Goal: Task Accomplishment & Management: Use online tool/utility

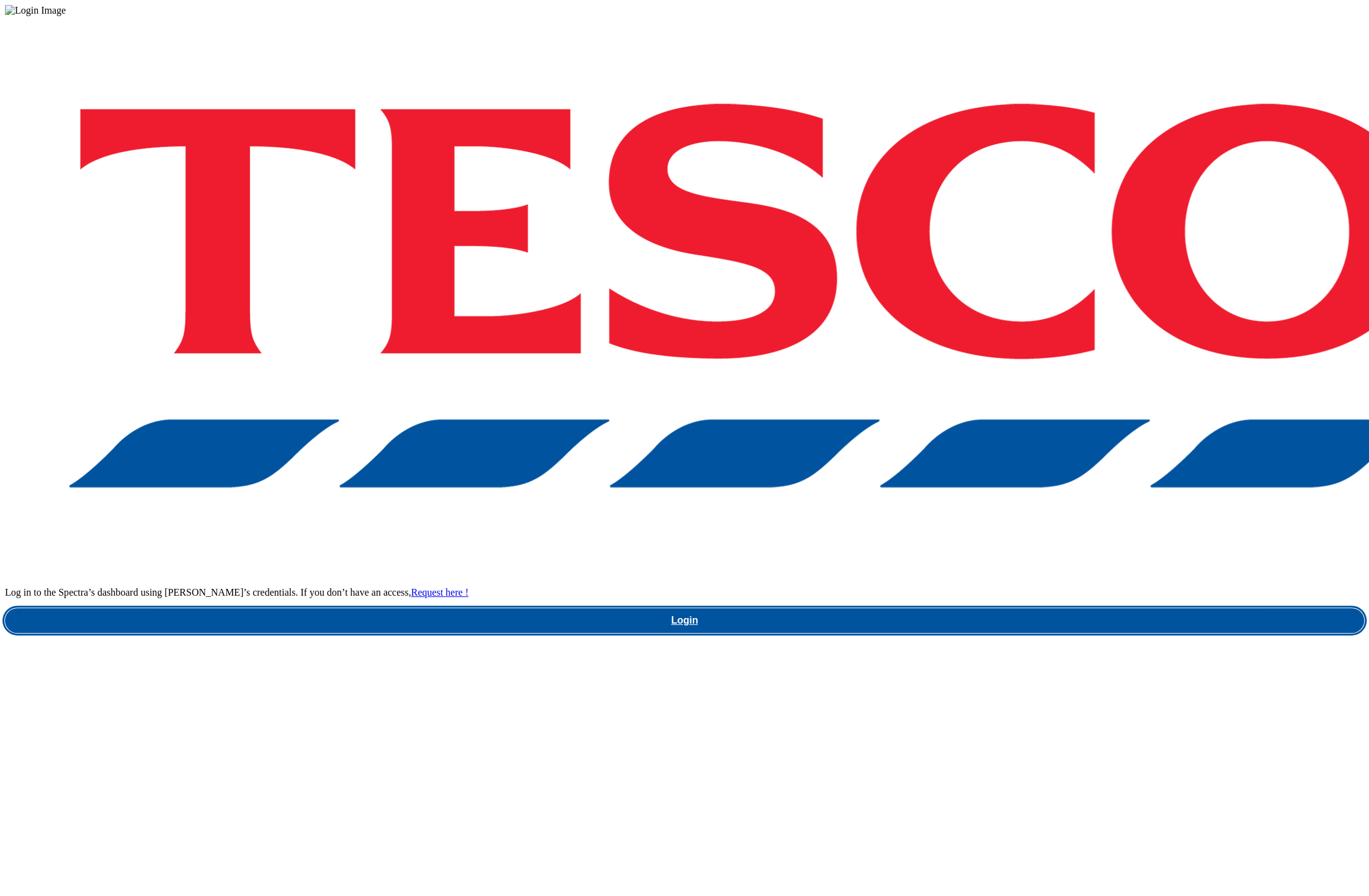
click at [1009, 608] on link "Login" at bounding box center [684, 621] width 1360 height 25
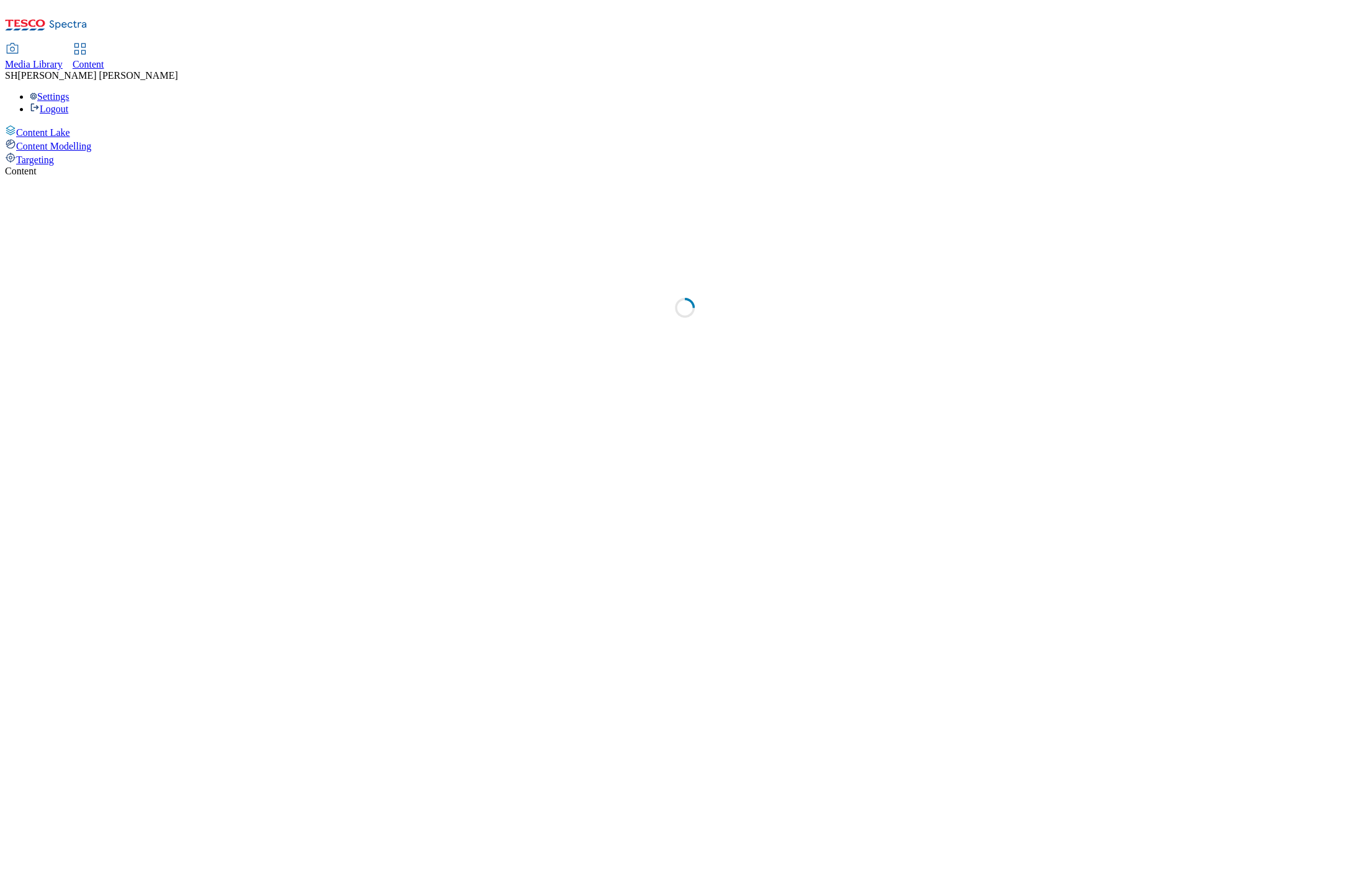
select select "ghs-uk"
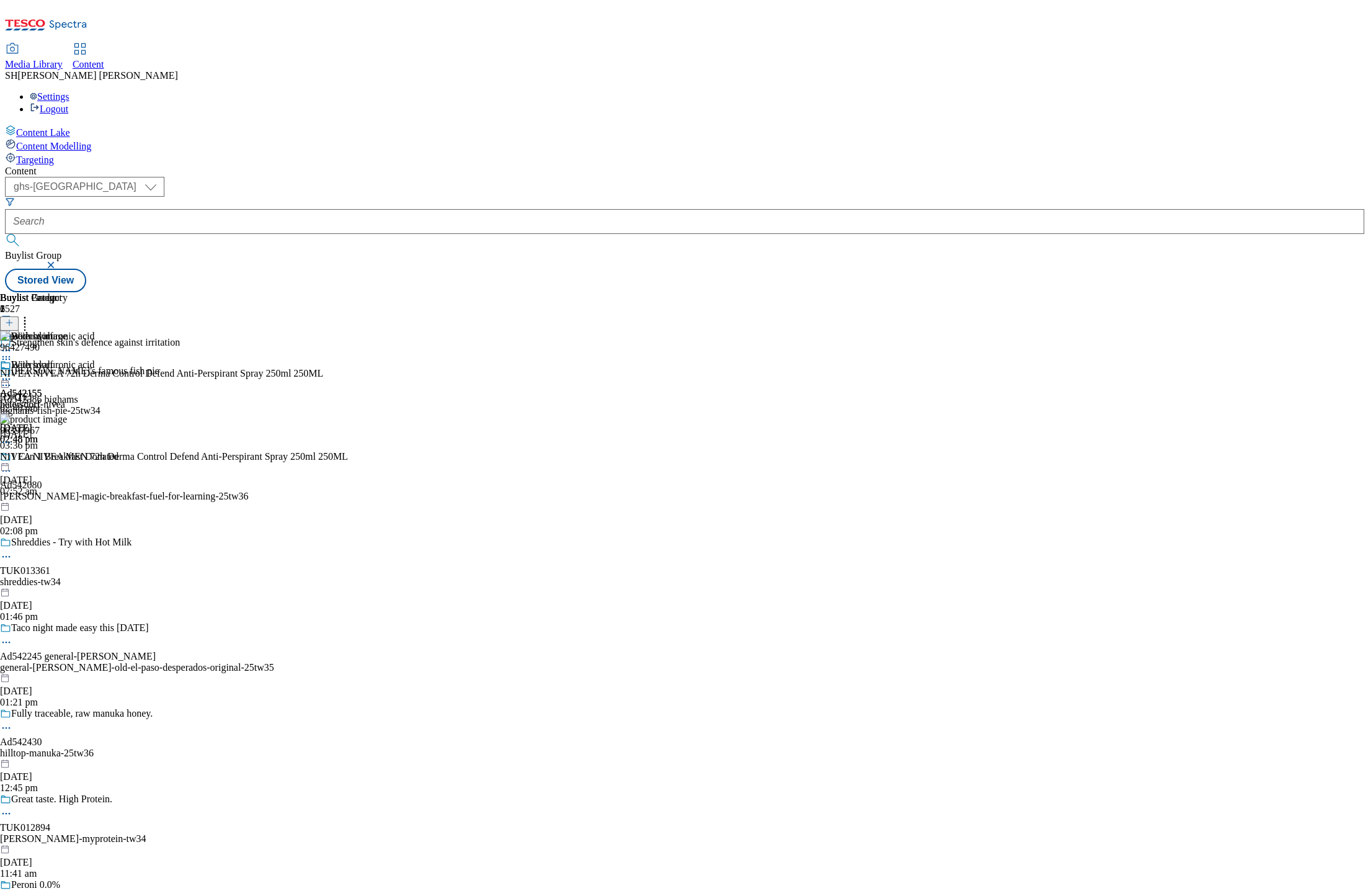
click at [59, 261] on button "button" at bounding box center [52, 265] width 12 height 8
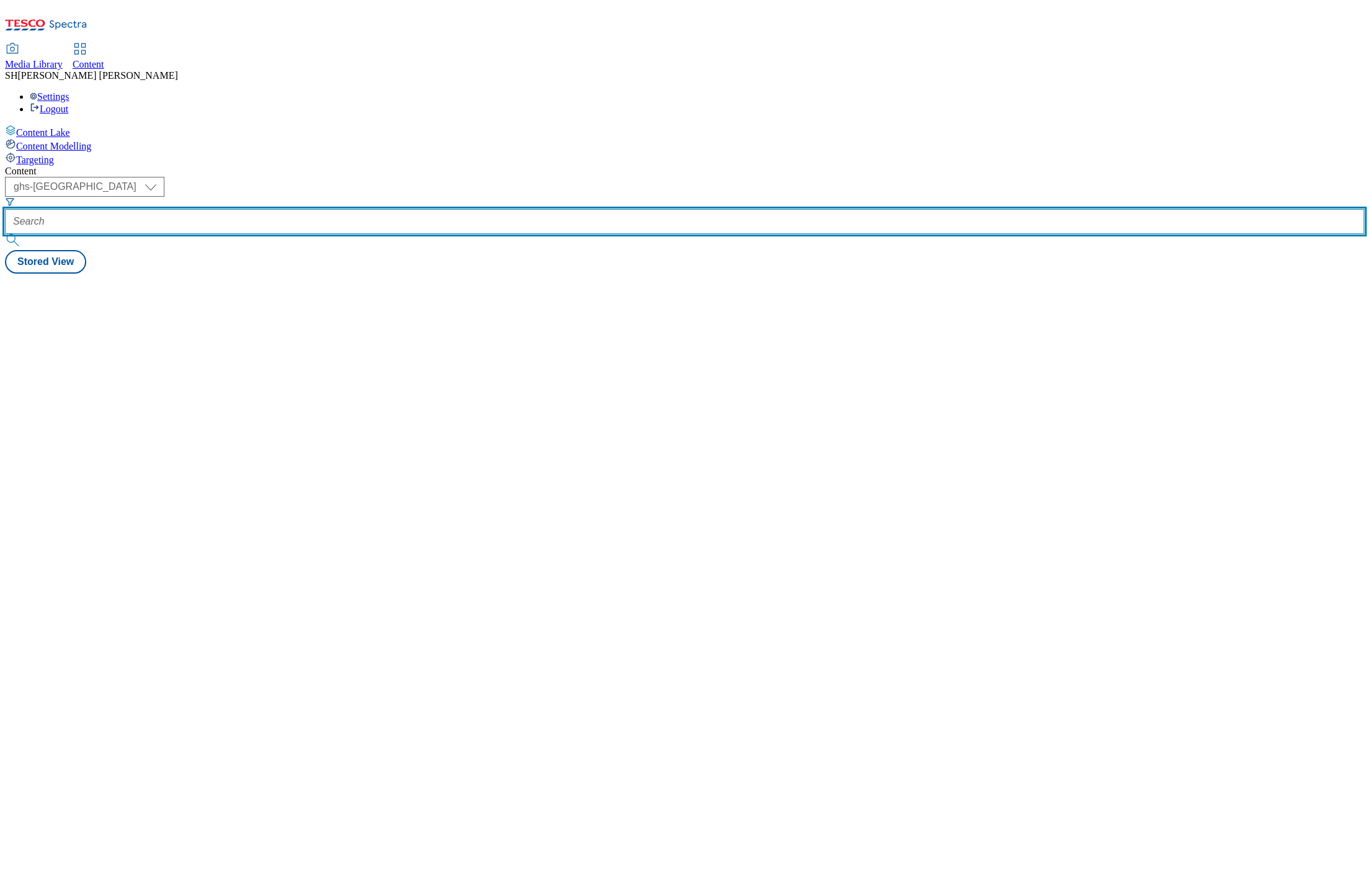
click at [307, 209] on input "text" at bounding box center [684, 221] width 1360 height 25
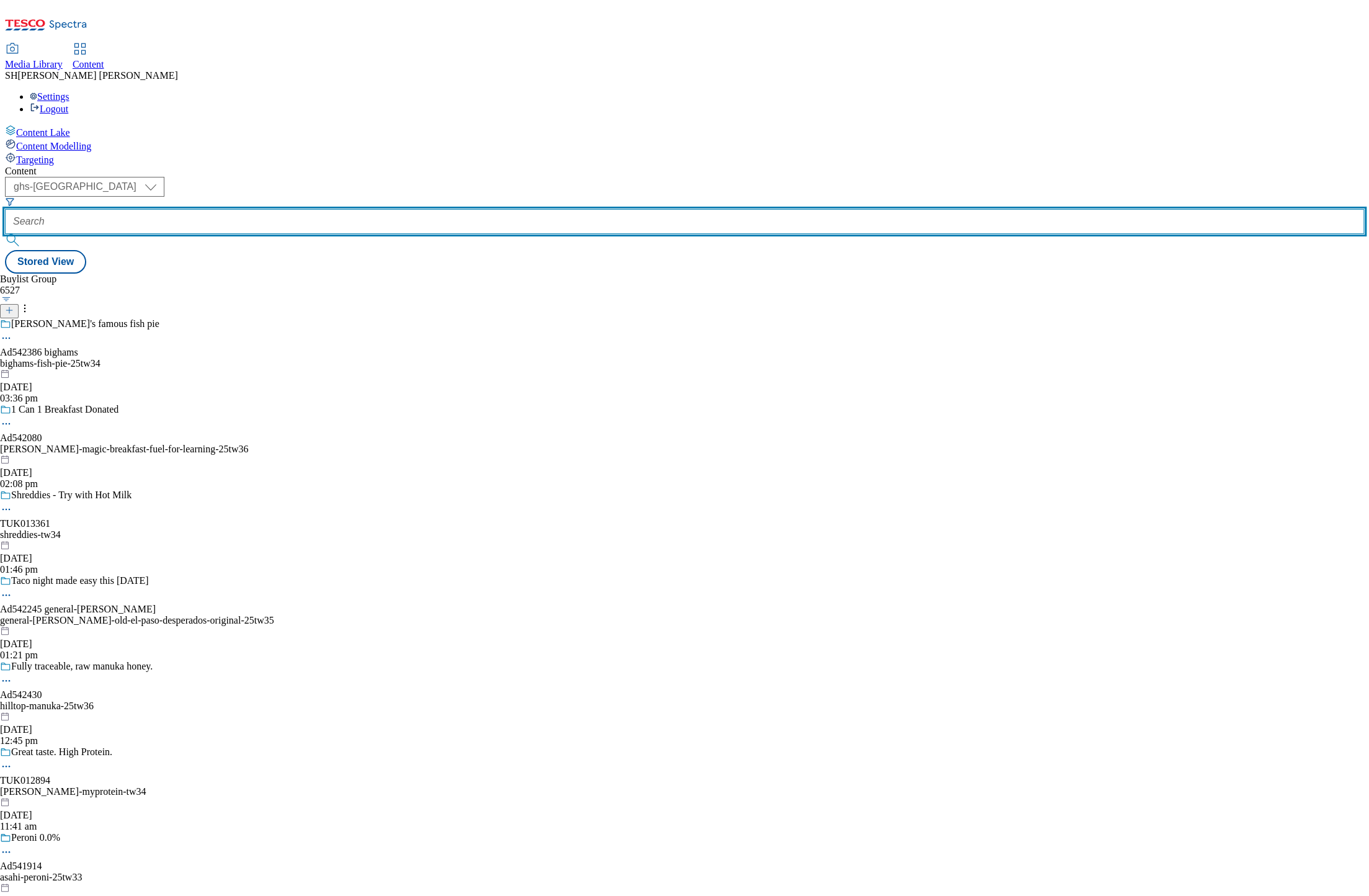
paste input "westbridge-foods-kitchen-joy-25tw33"
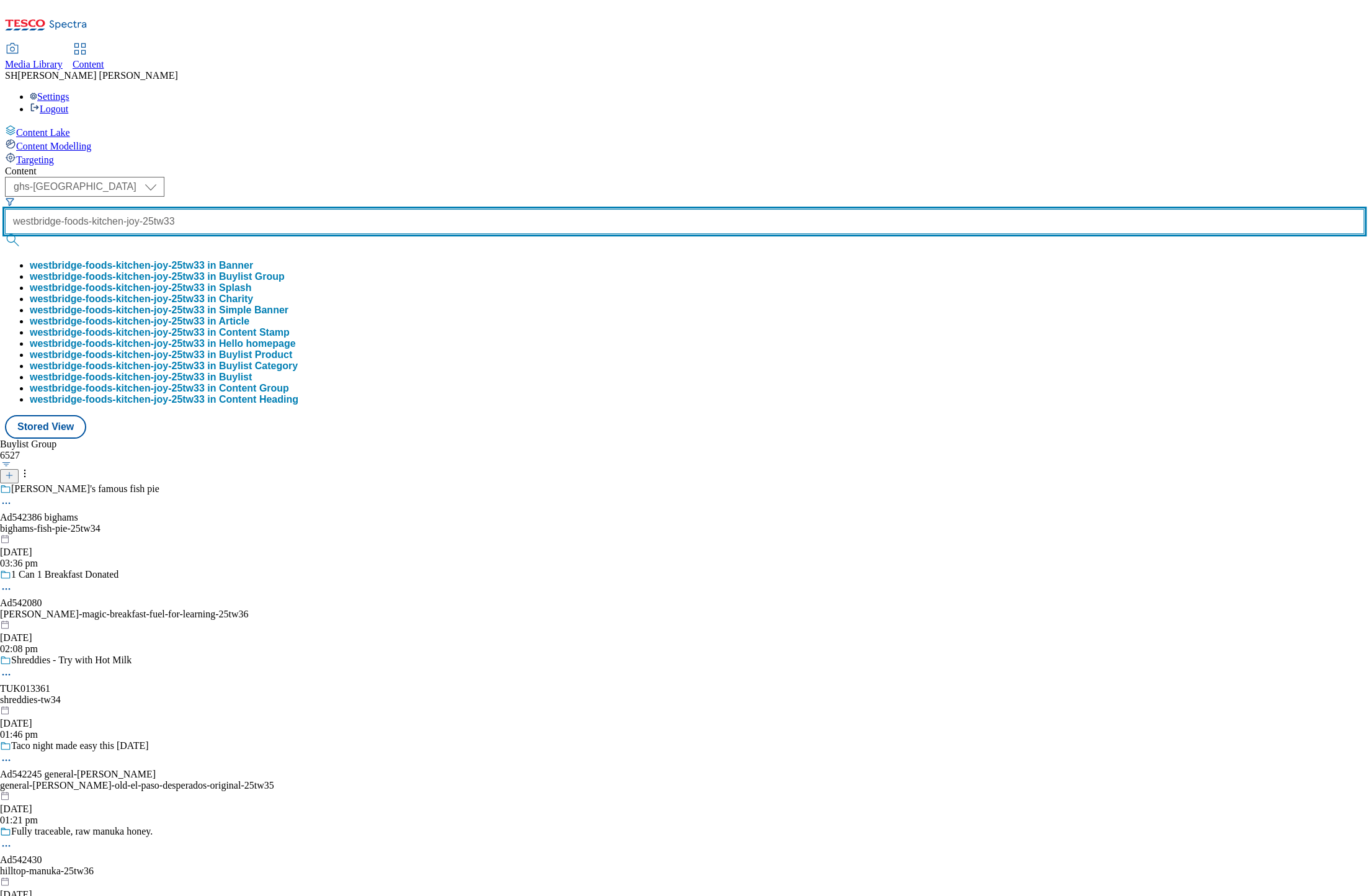
type input "westbridge-foods-kitchen-joy-25tw33"
click at [5, 234] on button "submit" at bounding box center [13, 239] width 17 height 12
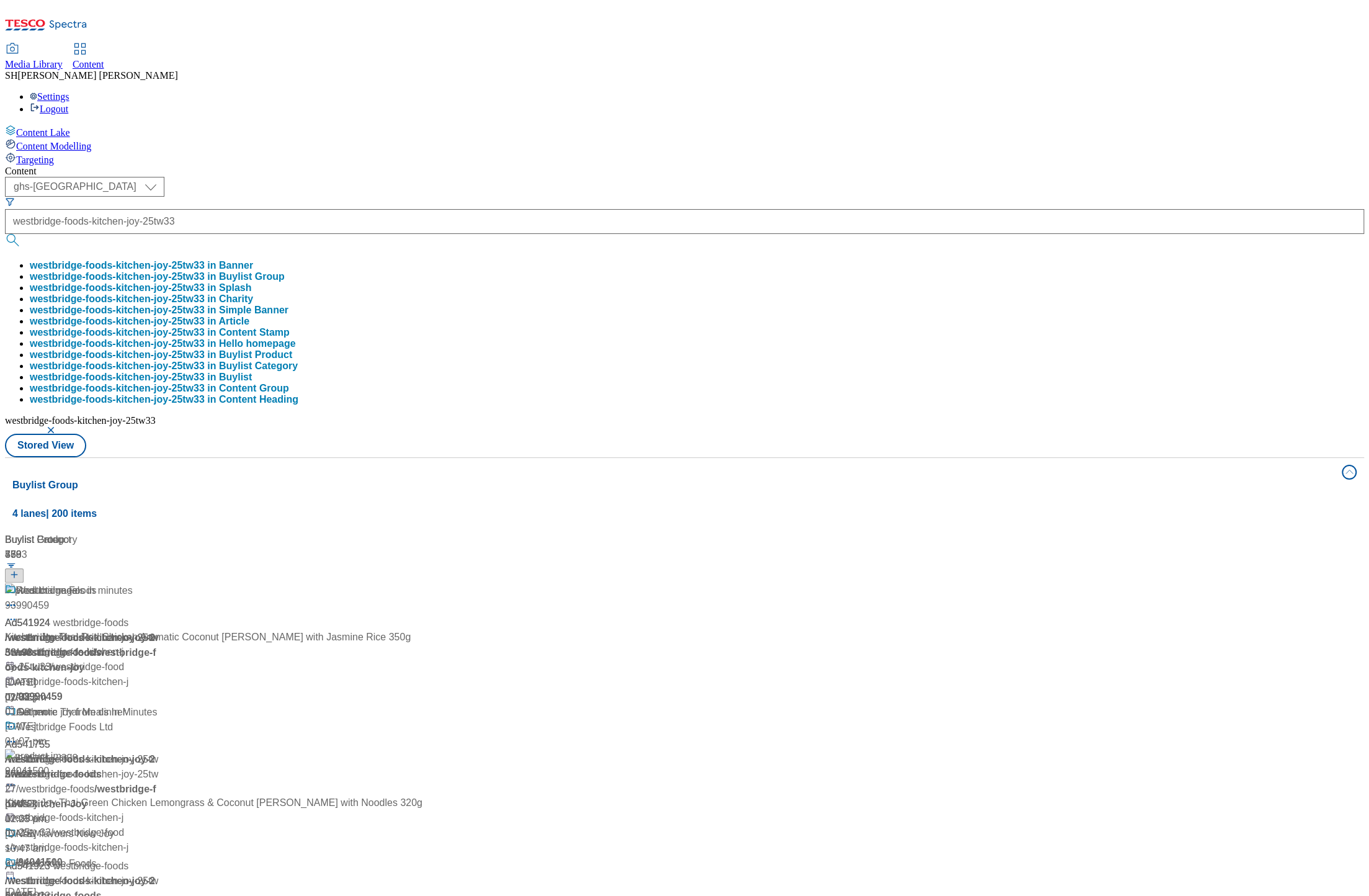
click at [102, 647] on span "/ westbridge-foods" at bounding box center [59, 652] width 85 height 10
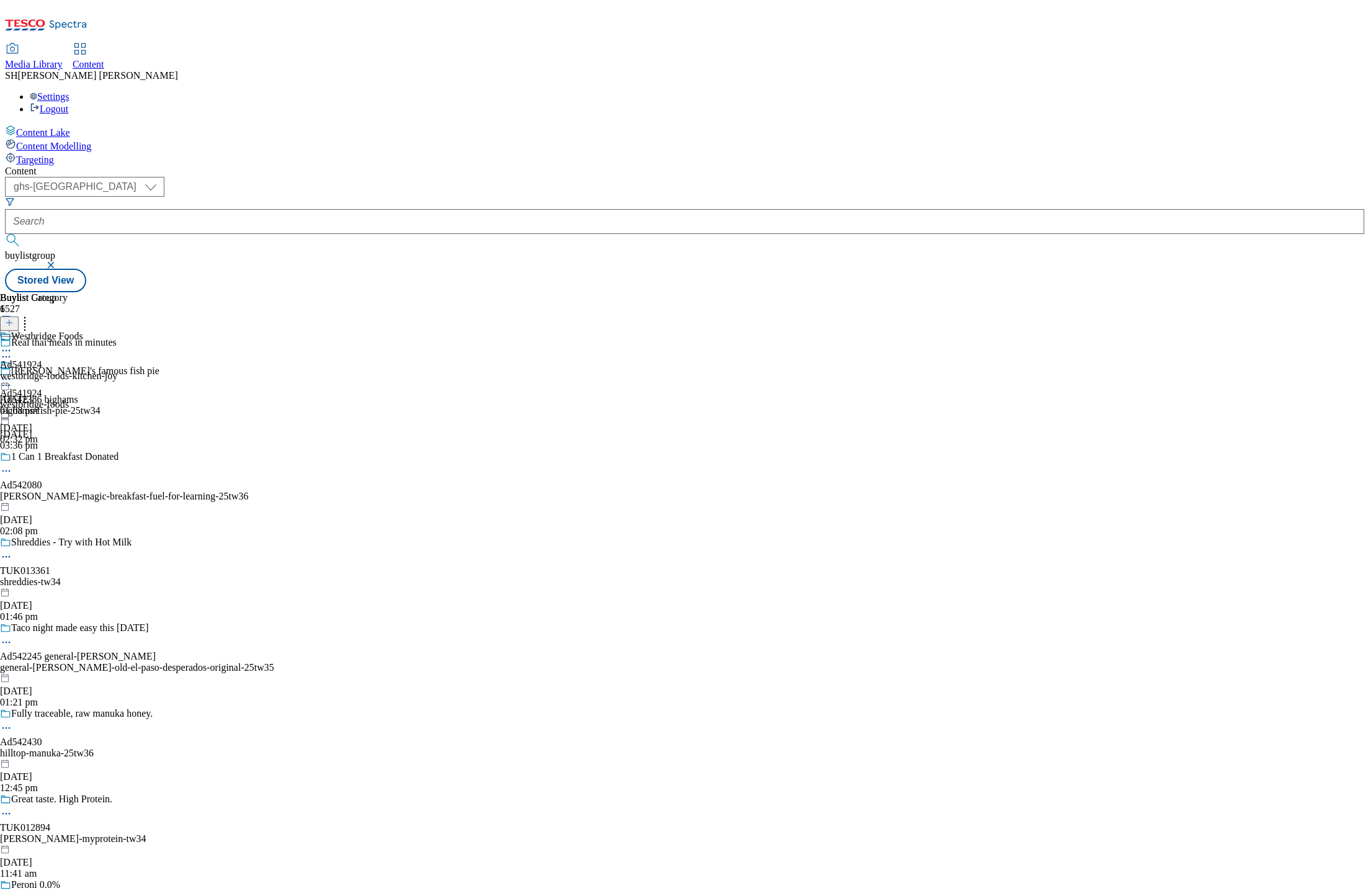
click at [117, 370] on div "westbridge-foods-kitchen-joy" at bounding box center [59, 376] width 117 height 11
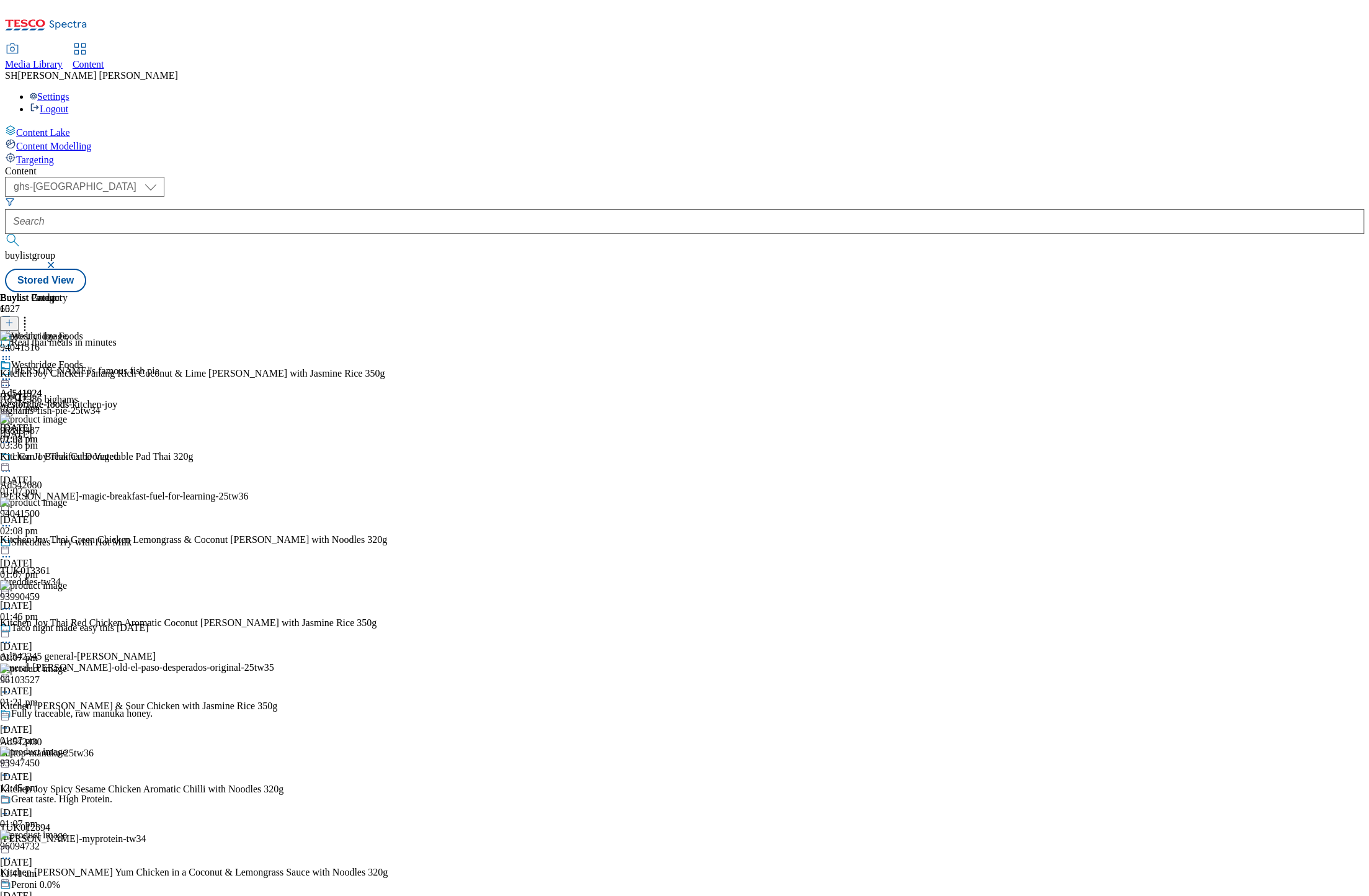
scroll to position [889, 0]
click at [12, 373] on icon at bounding box center [6, 378] width 12 height 12
click at [79, 515] on span "Un-publish" at bounding box center [59, 519] width 40 height 9
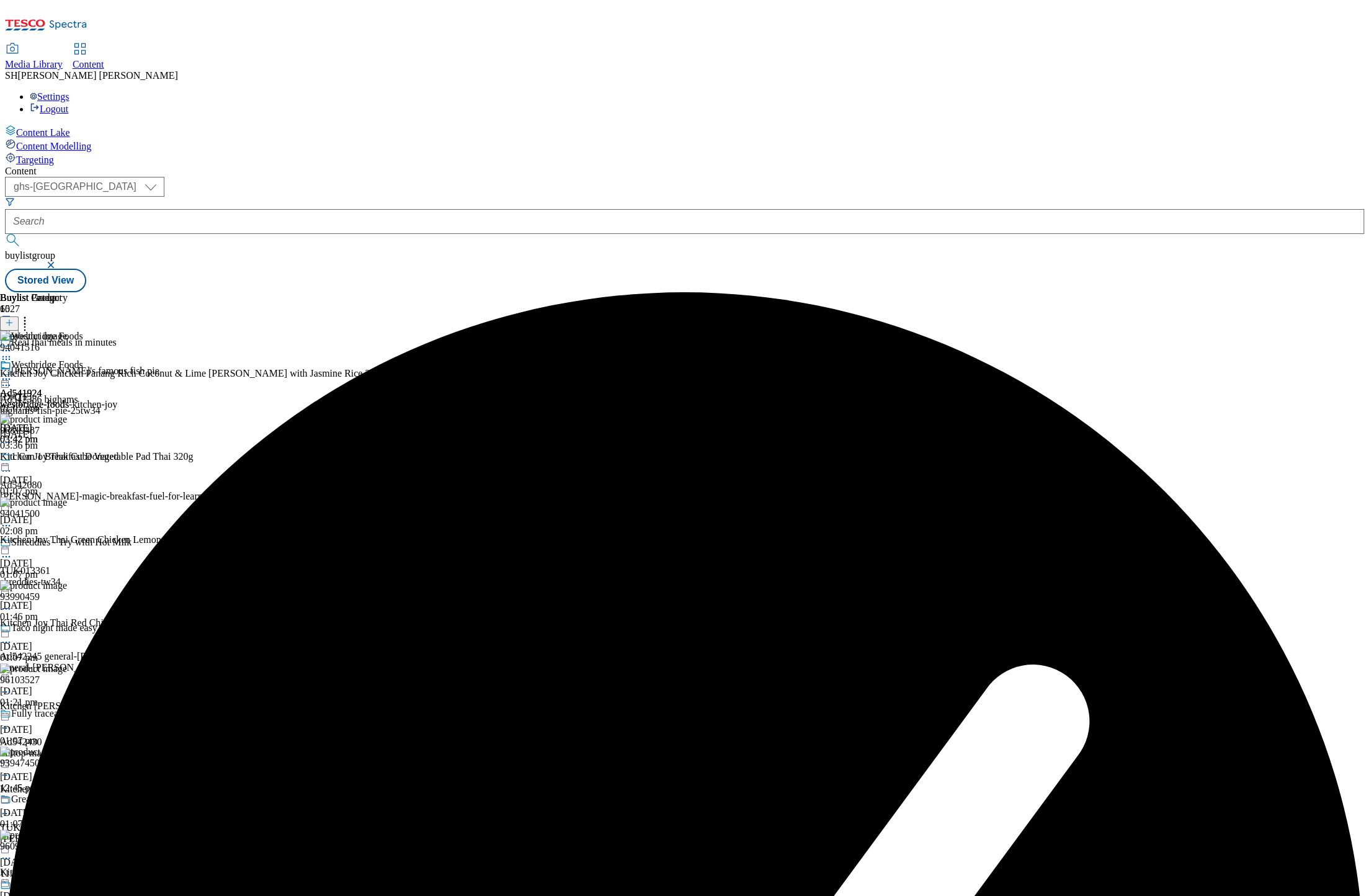
click at [13, 318] on icon at bounding box center [9, 322] width 9 height 9
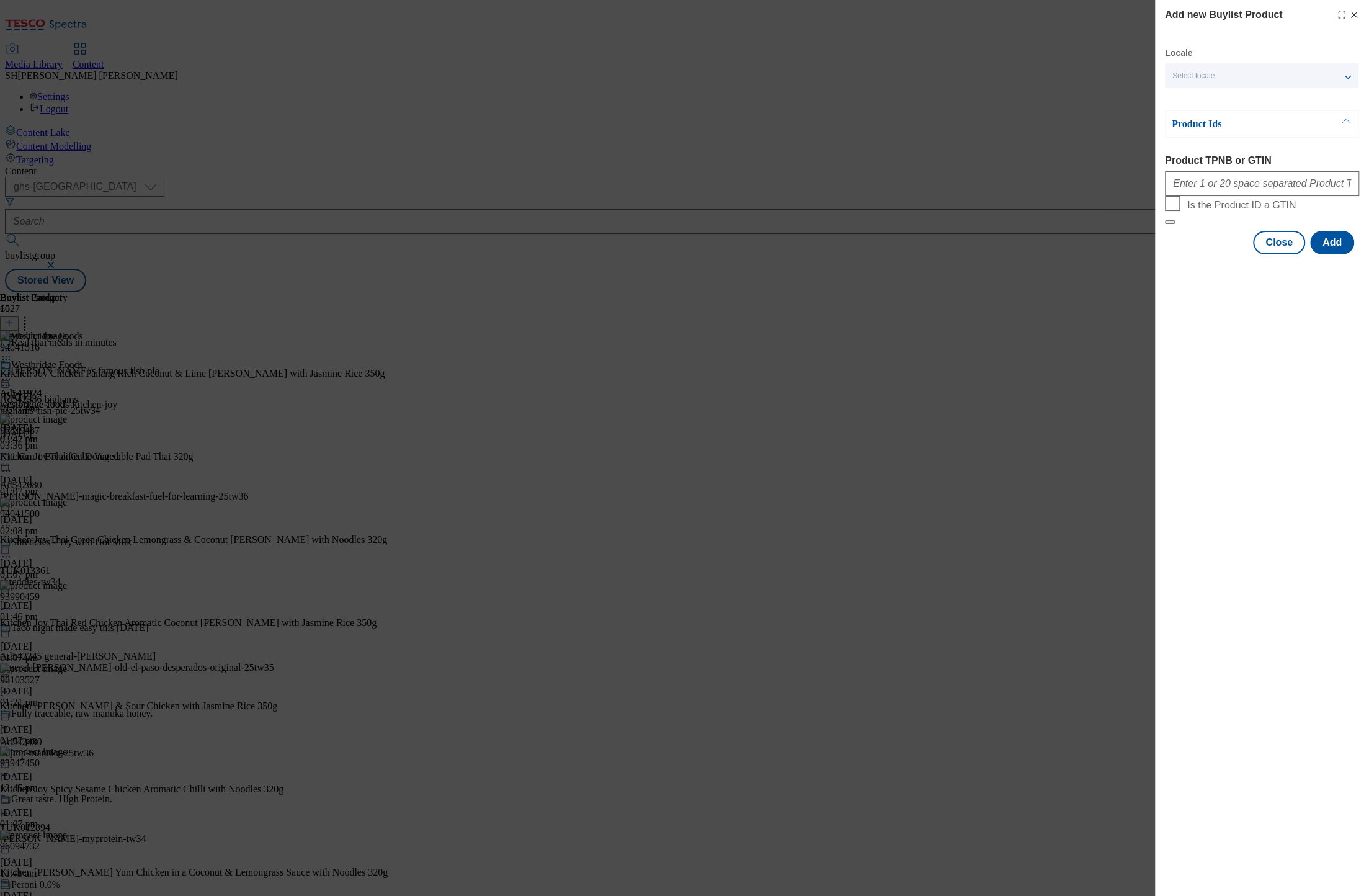
click at [1352, 13] on icon "Modal" at bounding box center [1354, 14] width 9 height 9
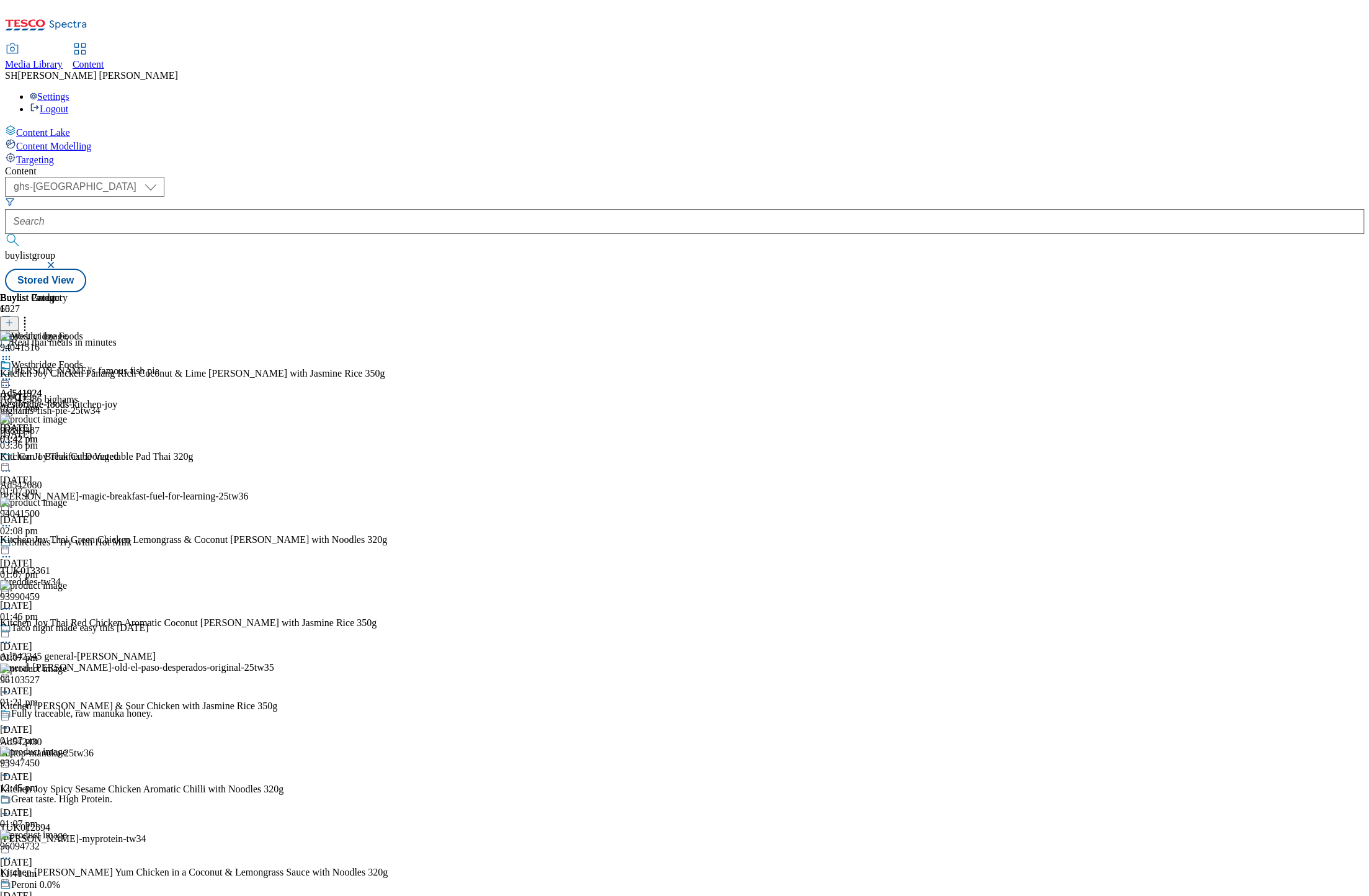
click at [31, 314] on icon at bounding box center [25, 320] width 12 height 12
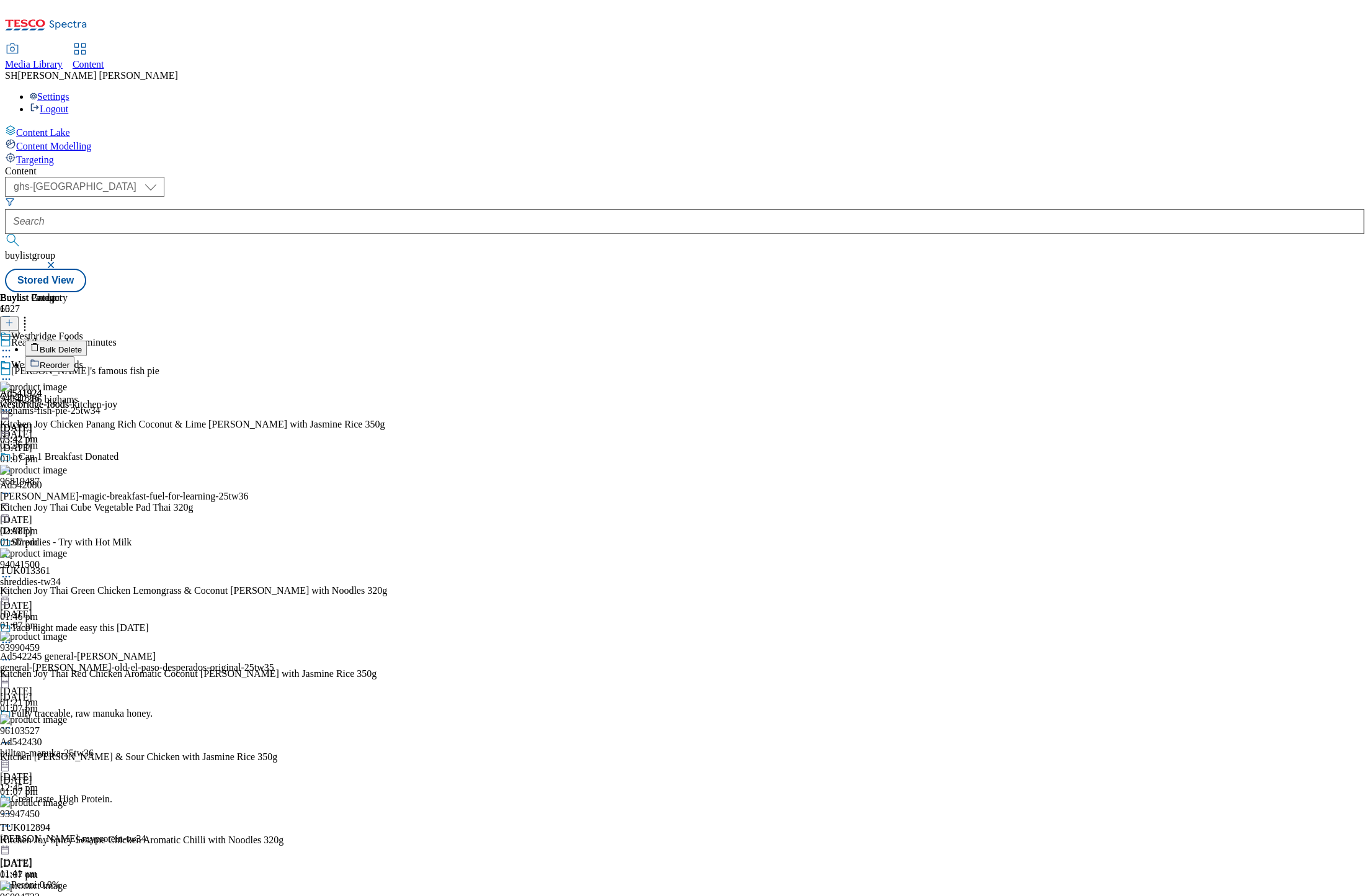
click at [69, 360] on span "Reorder" at bounding box center [54, 365] width 29 height 9
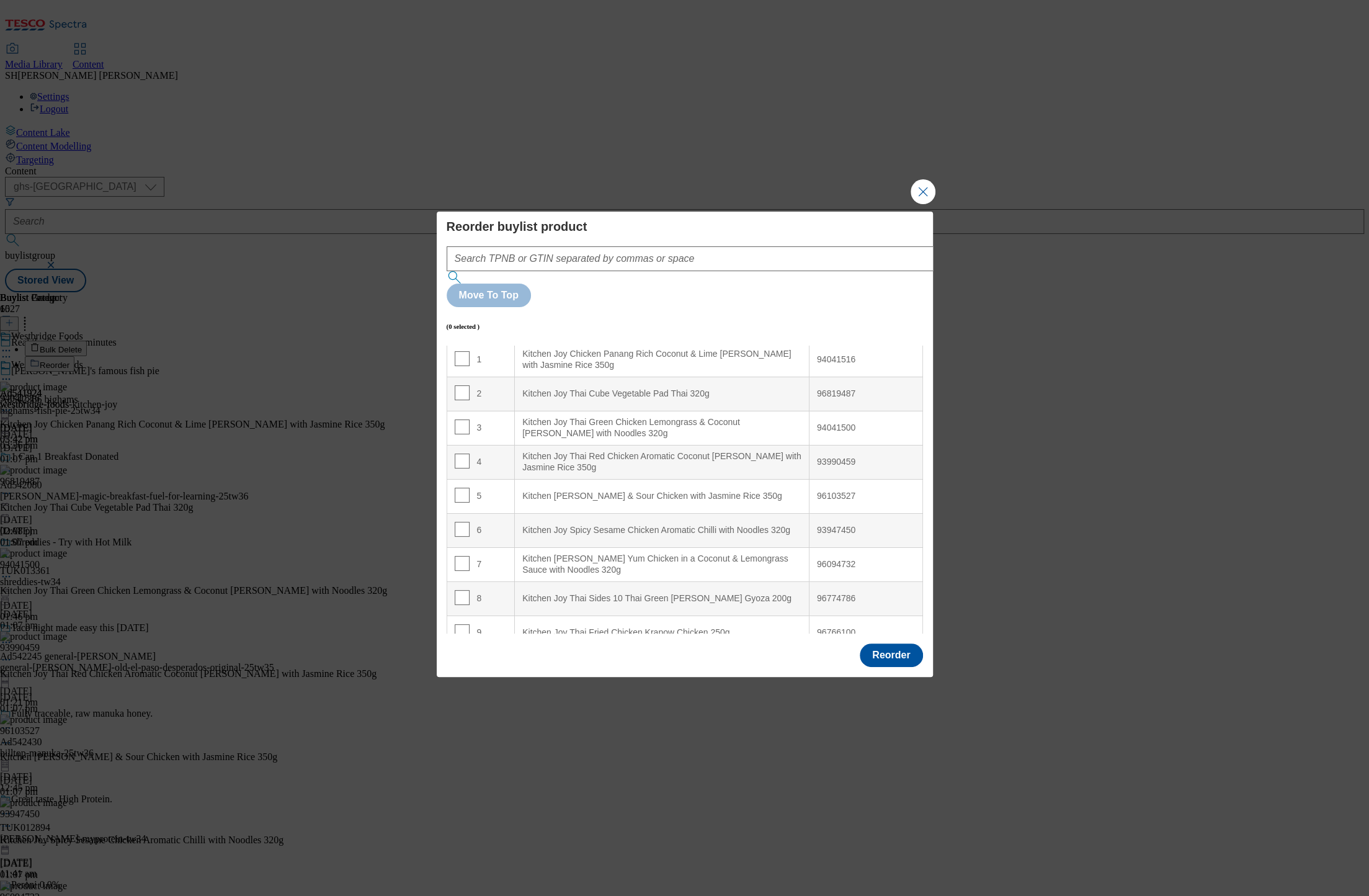
scroll to position [87, 0]
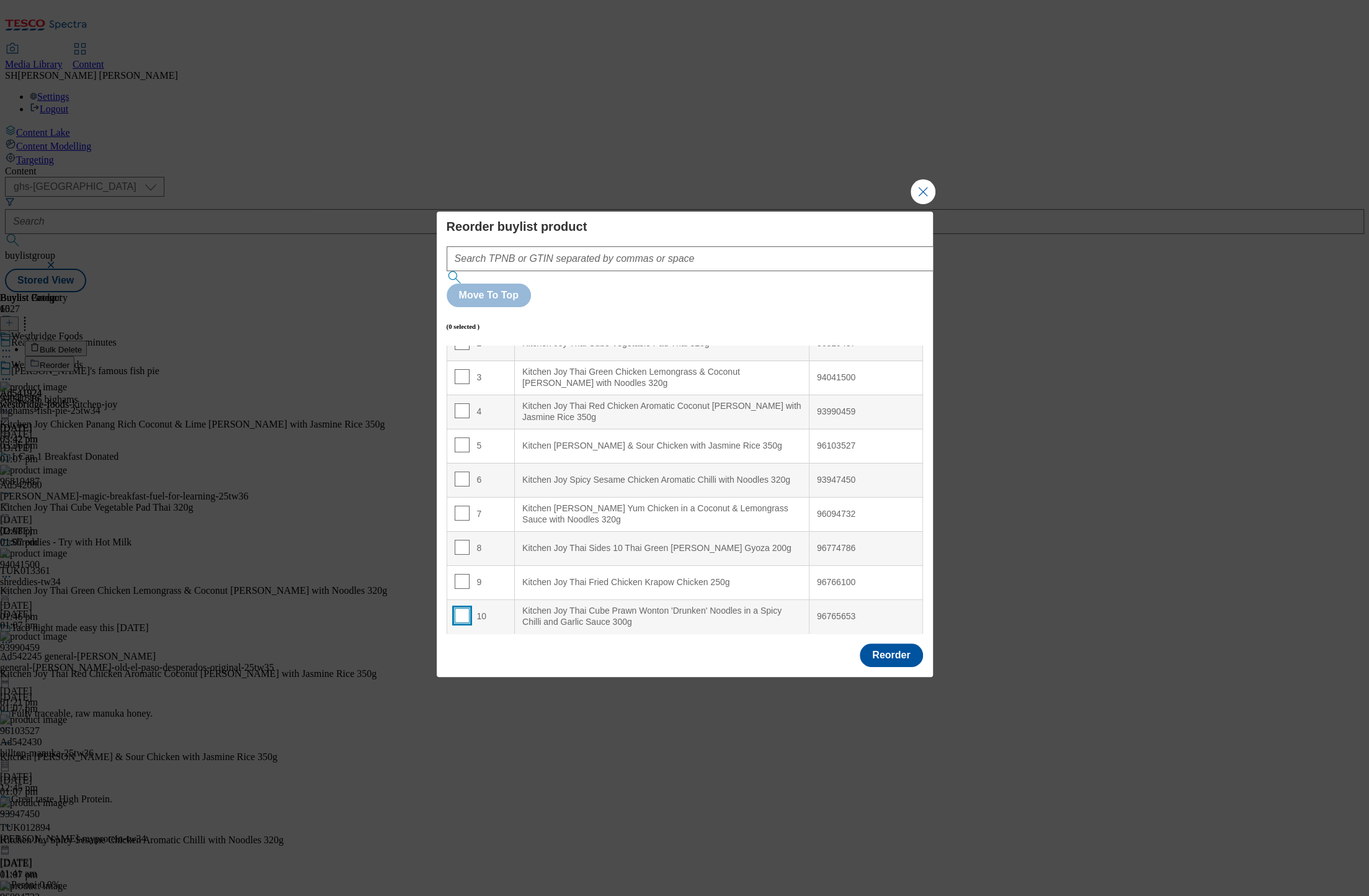
click at [457, 608] on input "Modal" at bounding box center [463, 616] width 15 height 15
checkbox input "true"
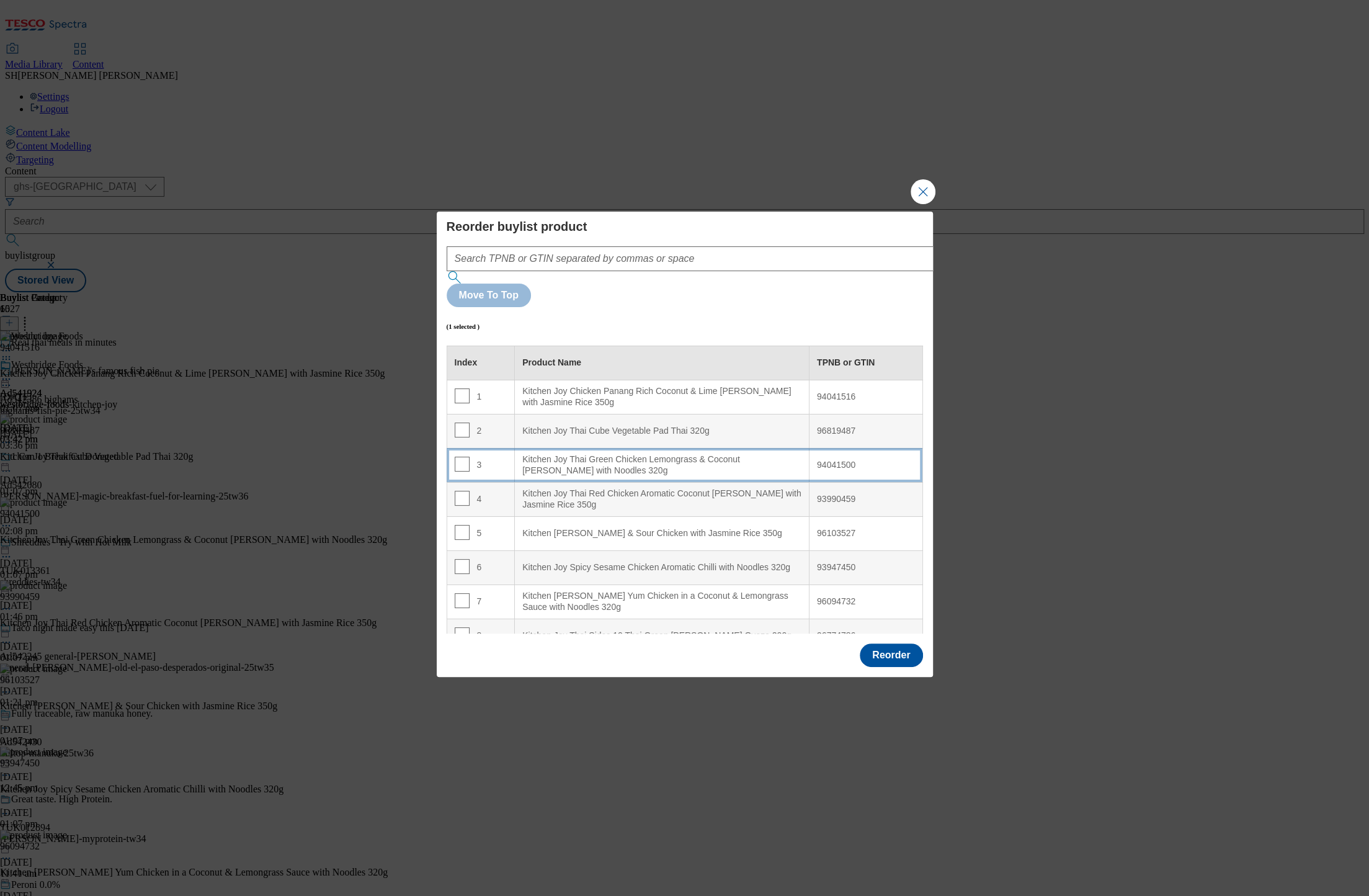
click at [584, 454] on div "Kitchen Joy Thai Green Chicken Lemongrass & Coconut Curry with Noodles 320g" at bounding box center [661, 465] width 279 height 22
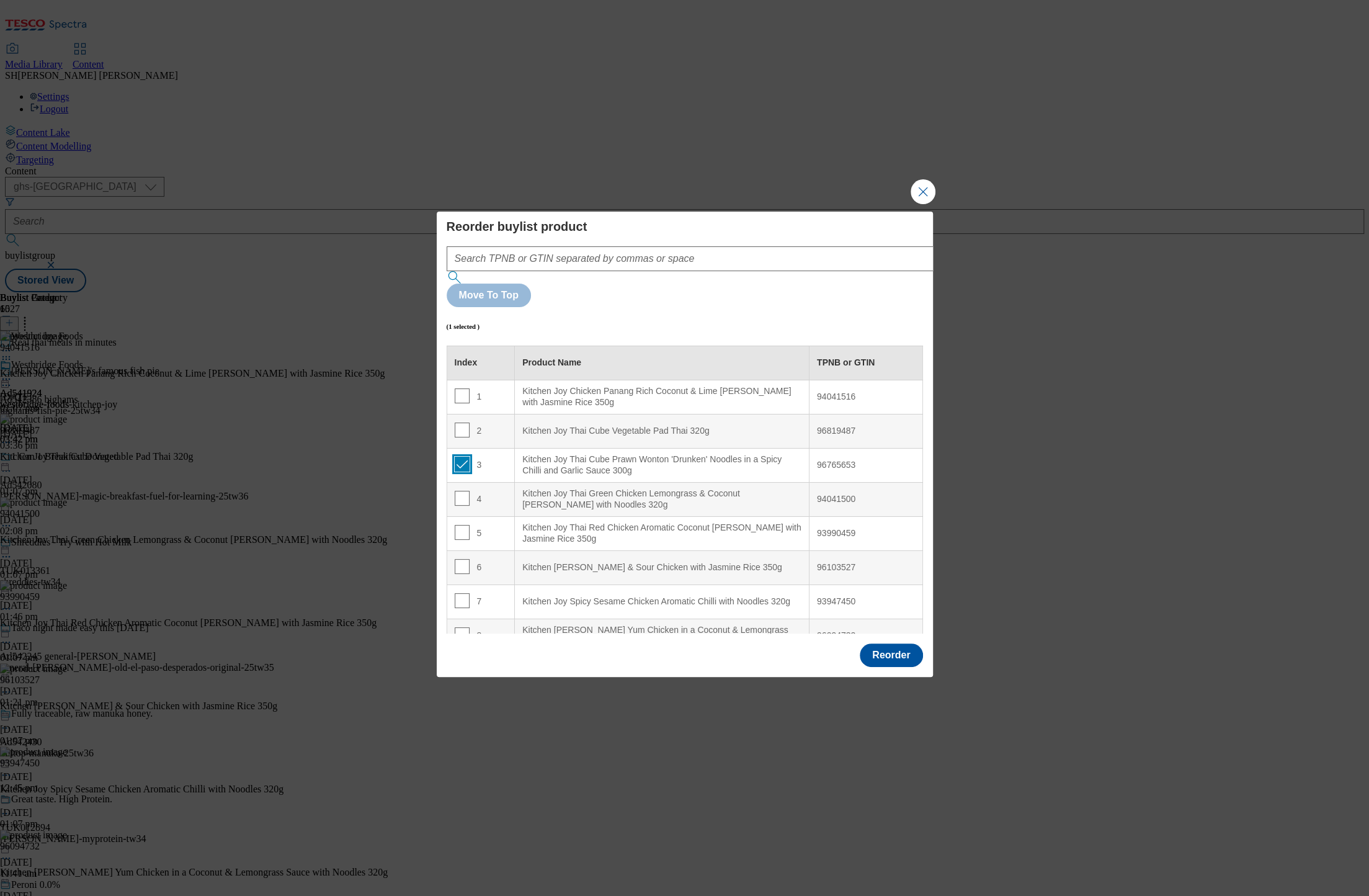
click at [456, 457] on input "Modal" at bounding box center [463, 465] width 15 height 15
click at [461, 457] on input "Modal" at bounding box center [463, 465] width 15 height 15
checkbox input "true"
click at [610, 426] on div "Kitchen Joy Thai Cube Vegetable Pad Thai 320g" at bounding box center [661, 431] width 279 height 11
click at [892, 643] on button "Reorder" at bounding box center [891, 655] width 62 height 24
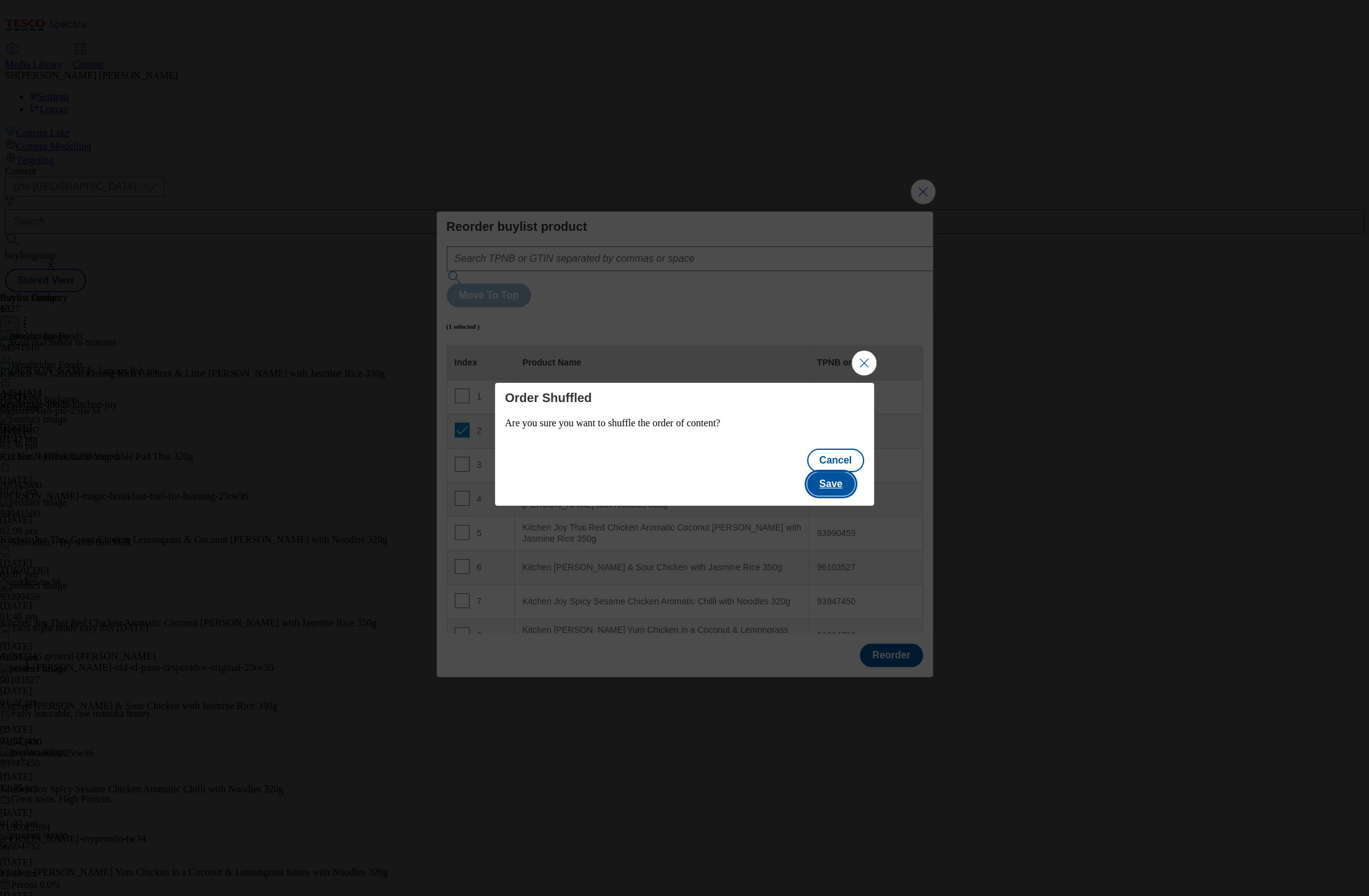
click at [829, 478] on button "Save" at bounding box center [831, 483] width 47 height 24
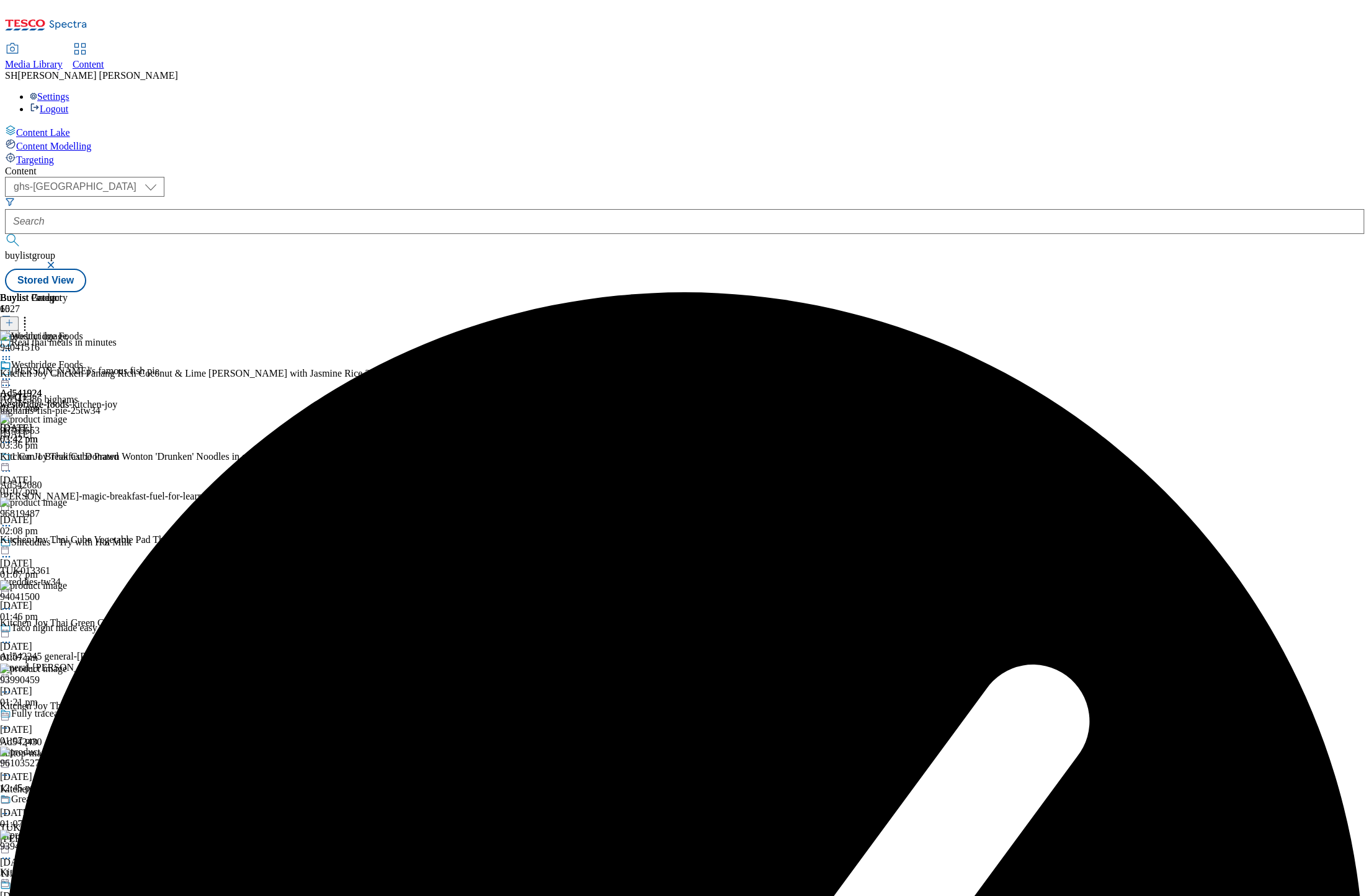
click at [12, 373] on icon at bounding box center [6, 378] width 12 height 12
click at [66, 501] on span "Publish" at bounding box center [52, 505] width 27 height 9
click at [12, 373] on icon at bounding box center [6, 378] width 12 height 12
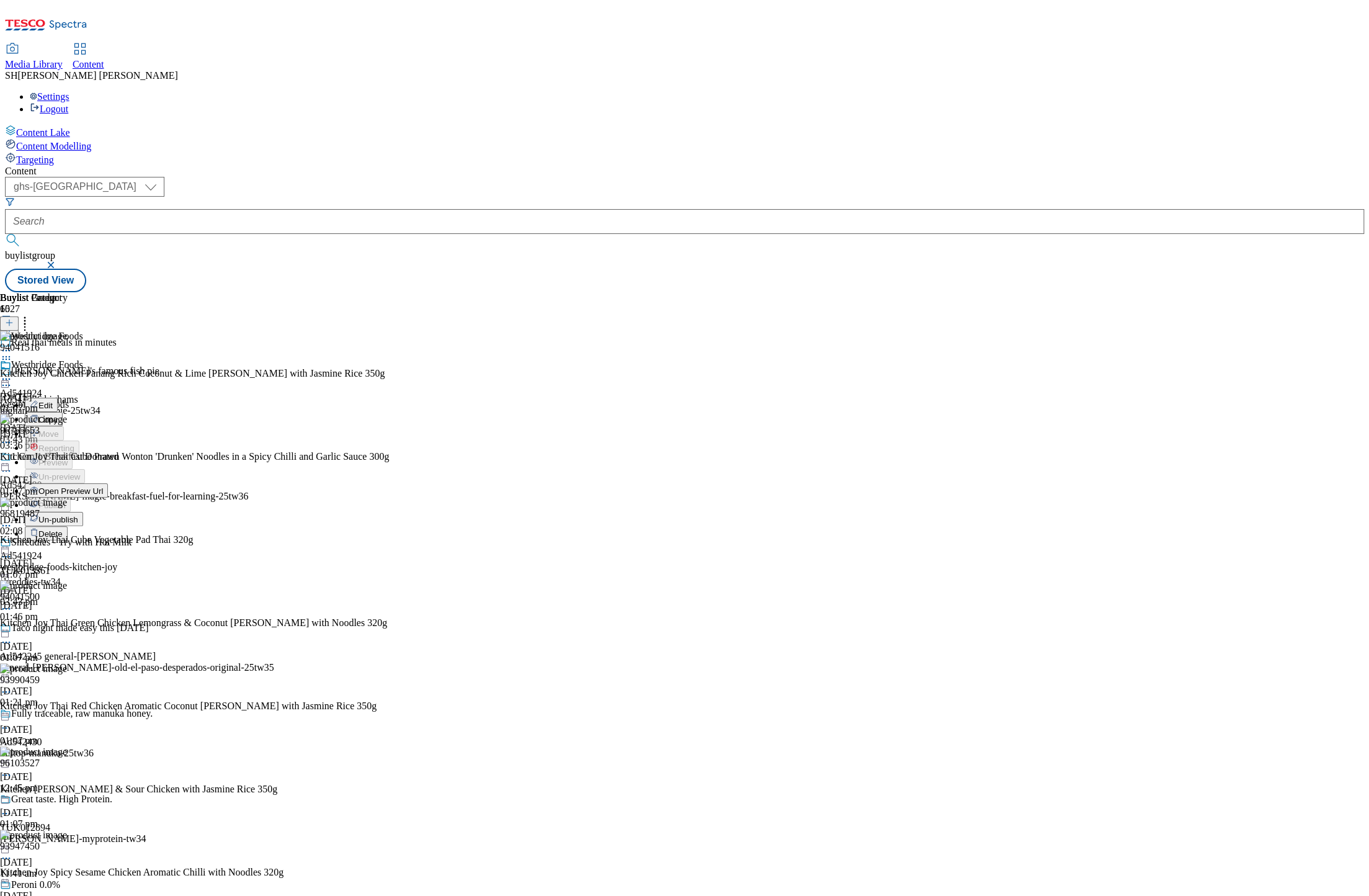
click at [108, 483] on button "Open Preview Url" at bounding box center [66, 490] width 83 height 14
click at [12, 373] on icon at bounding box center [6, 378] width 12 height 12
click at [103, 486] on span "Open Preview Url" at bounding box center [71, 491] width 64 height 9
click at [8, 378] on circle at bounding box center [7, 379] width 2 height 2
click at [79, 515] on span "Un-publish" at bounding box center [59, 519] width 40 height 9
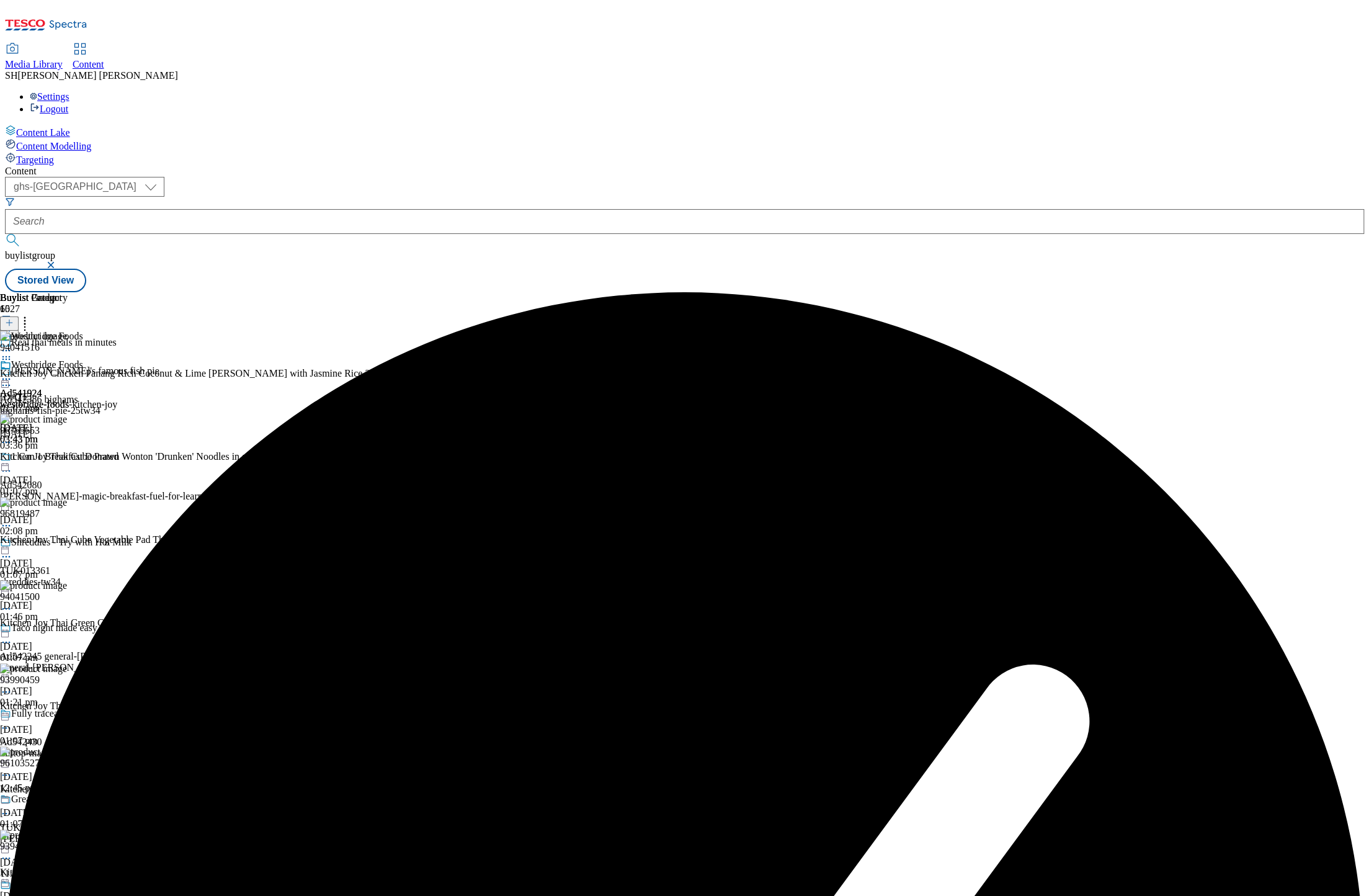
click at [8, 378] on circle at bounding box center [7, 379] width 2 height 2
click at [80, 472] on span "Un-preview" at bounding box center [60, 477] width 42 height 9
click at [12, 373] on icon at bounding box center [6, 378] width 12 height 12
click at [67, 458] on span "Preview" at bounding box center [53, 463] width 29 height 9
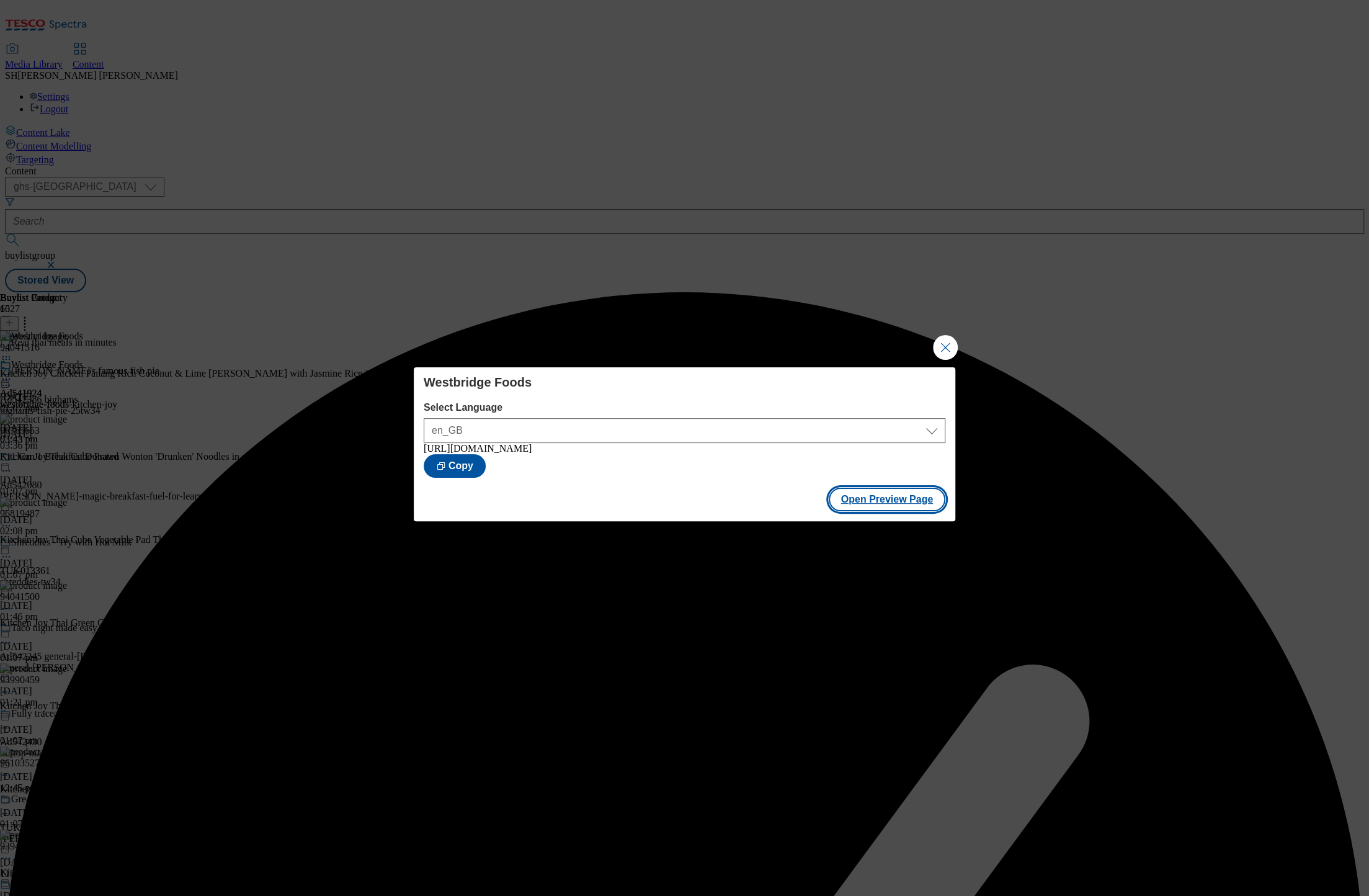
click at [889, 501] on button "Open Preview Page" at bounding box center [887, 499] width 117 height 24
click at [941, 352] on button "Close Modal" at bounding box center [945, 347] width 25 height 25
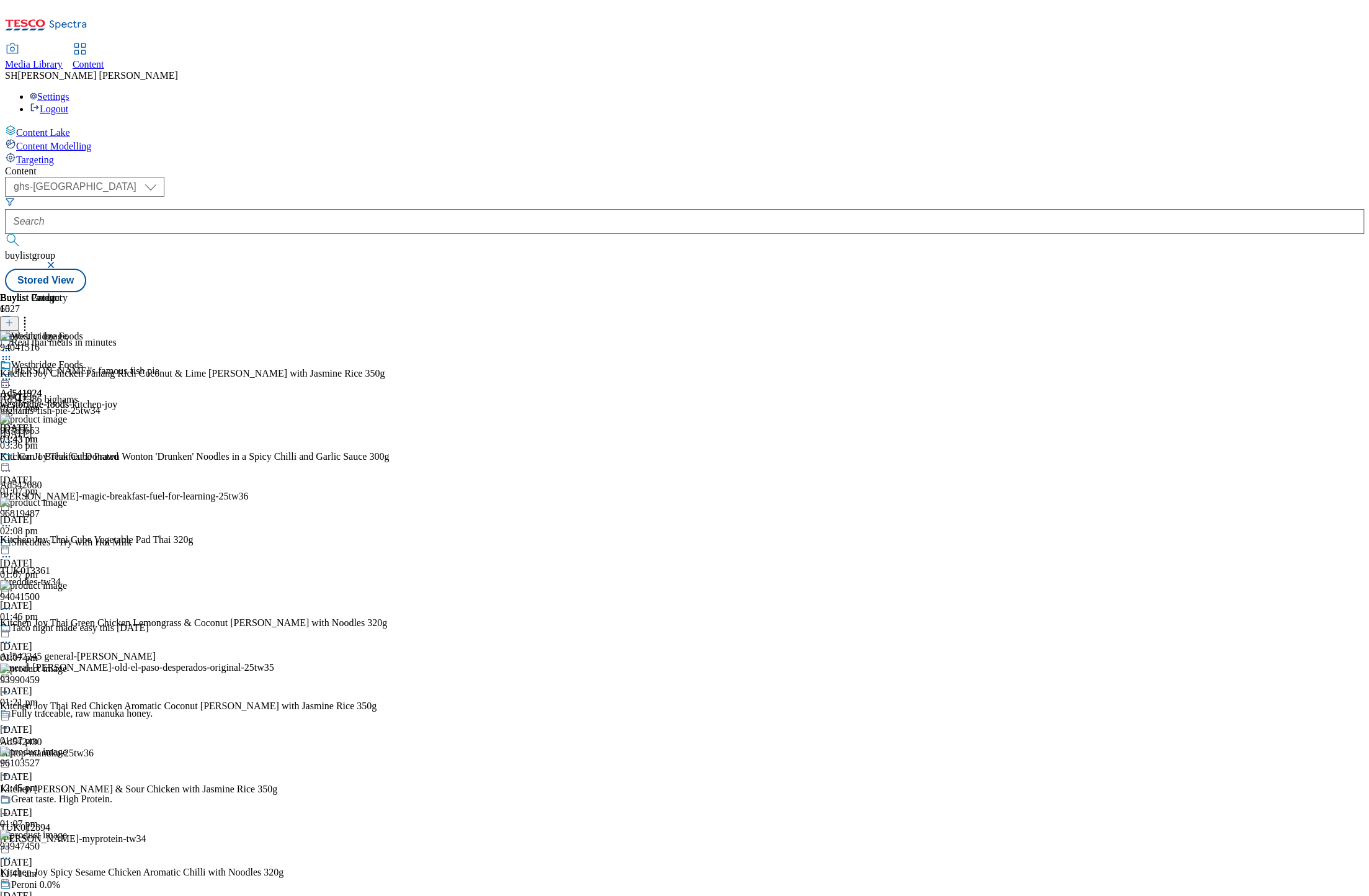
click at [8, 378] on circle at bounding box center [7, 379] width 2 height 2
click at [66, 501] on span "Publish" at bounding box center [52, 505] width 27 height 9
click at [649, 292] on div "Content ( optional ) ghs-roi ghs-uk ghs-uk buylistgroup Stored View Buylist Gro…" at bounding box center [684, 229] width 1360 height 127
